Goal: Task Accomplishment & Management: Use online tool/utility

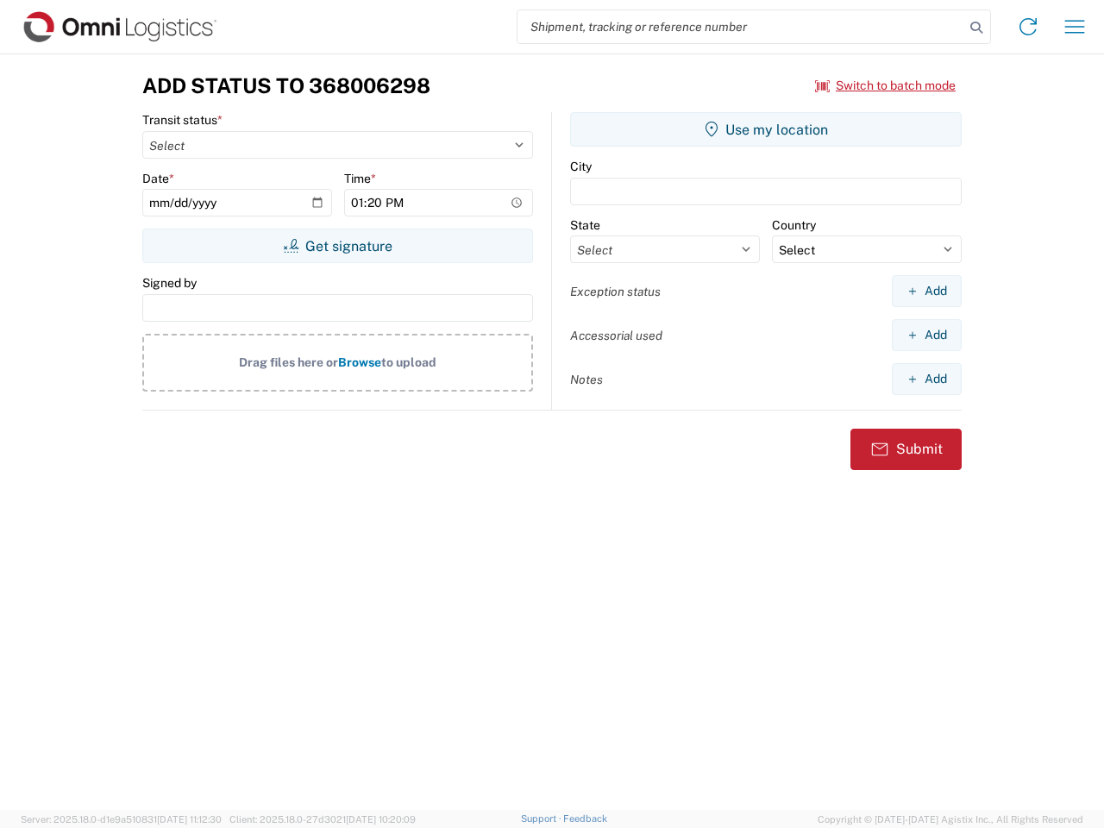
click at [741, 27] on input "search" at bounding box center [741, 26] width 447 height 33
click at [977, 28] on icon at bounding box center [976, 28] width 24 height 24
click at [1028, 27] on icon at bounding box center [1028, 27] width 28 height 28
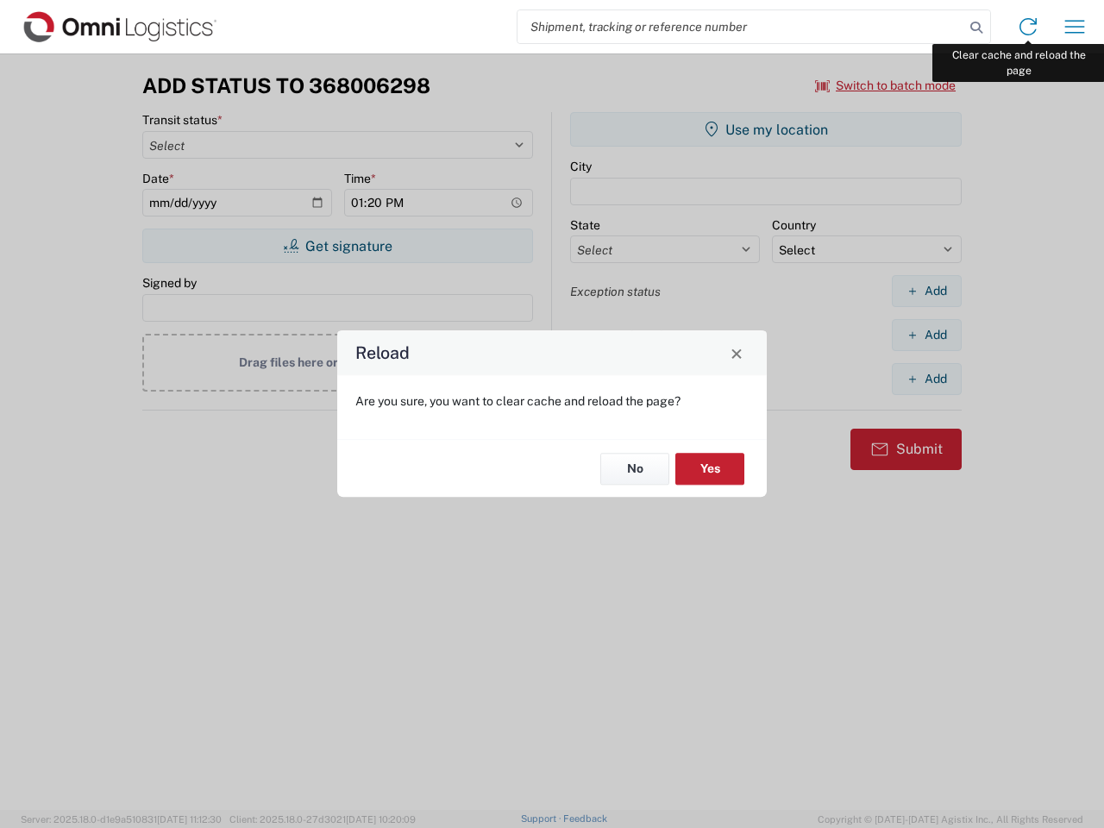
click at [1075, 27] on div "Reload Are you sure, you want to clear cache and reload the page? No Yes" at bounding box center [552, 414] width 1104 height 828
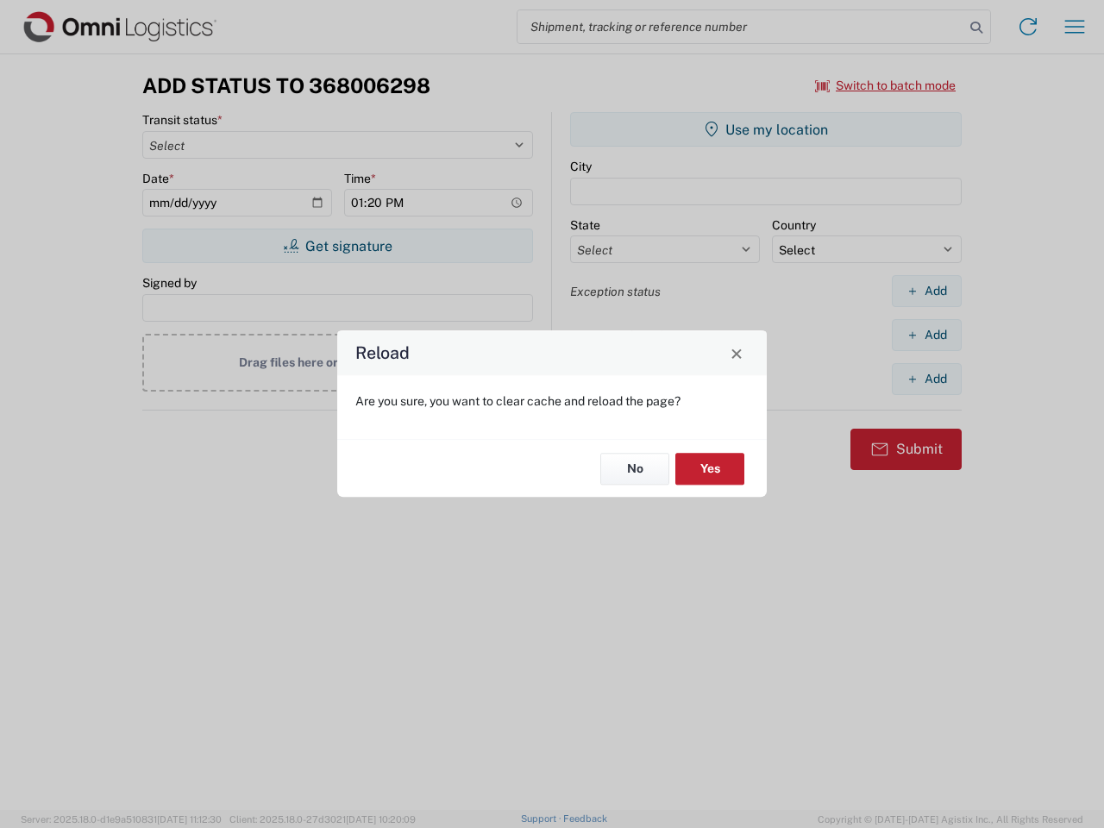
click at [886, 85] on div "Reload Are you sure, you want to clear cache and reload the page? No Yes" at bounding box center [552, 414] width 1104 height 828
click at [337, 246] on div "Reload Are you sure, you want to clear cache and reload the page? No Yes" at bounding box center [552, 414] width 1104 height 828
click at [766, 129] on div "Reload Are you sure, you want to clear cache and reload the page? No Yes" at bounding box center [552, 414] width 1104 height 828
click at [926, 291] on div "Reload Are you sure, you want to clear cache and reload the page? No Yes" at bounding box center [552, 414] width 1104 height 828
click at [926, 335] on div "Reload Are you sure, you want to clear cache and reload the page? No Yes" at bounding box center [552, 414] width 1104 height 828
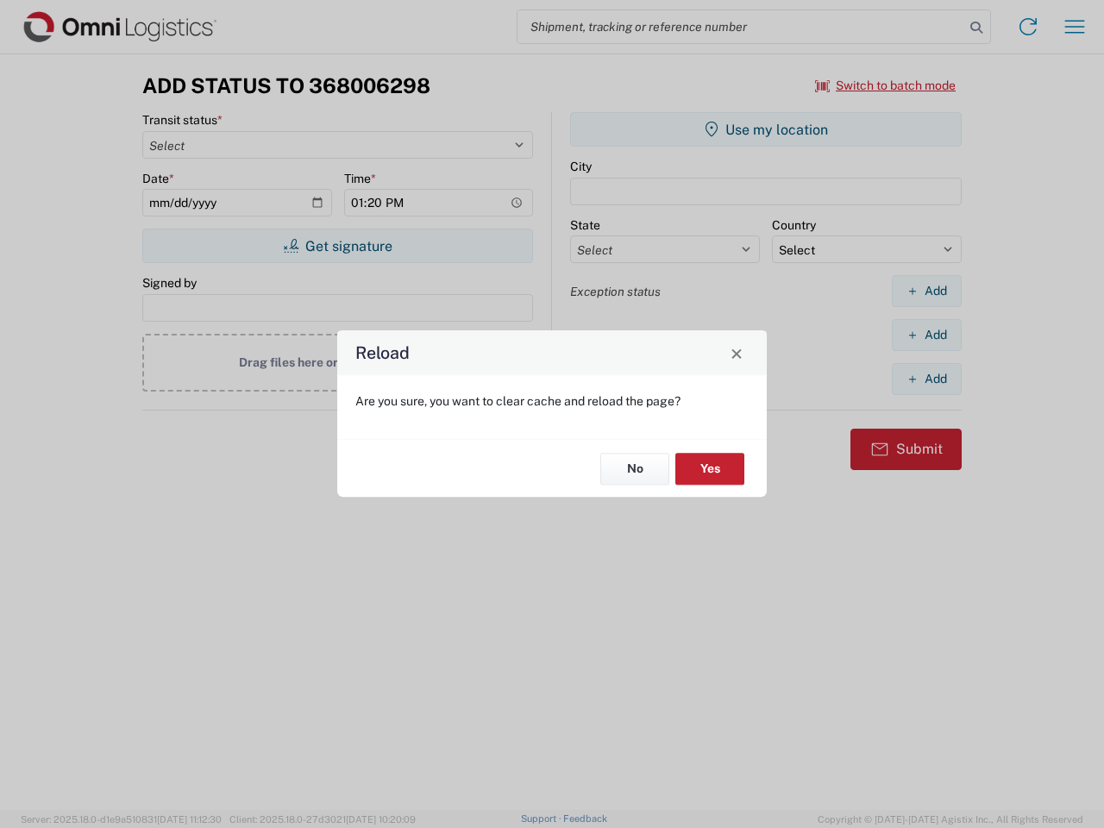
click at [926, 379] on div "Reload Are you sure, you want to clear cache and reload the page? No Yes" at bounding box center [552, 414] width 1104 height 828
